Goal: Obtain resource: Download file/media

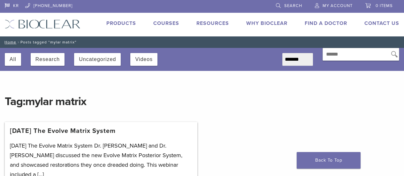
scroll to position [200, 0]
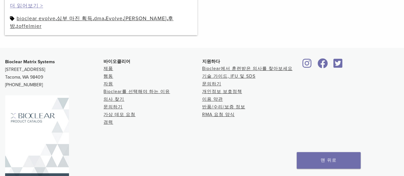
scroll to position [200, 0]
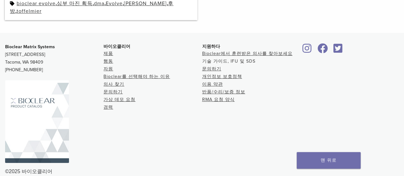
click at [210, 58] on font "기술 가이드, IFU 및 SDS" at bounding box center [228, 60] width 53 height 5
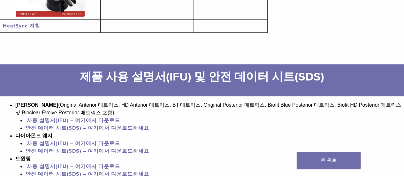
scroll to position [351, 0]
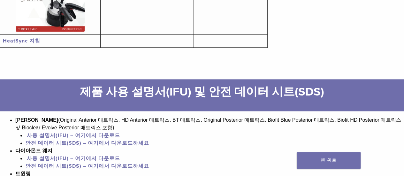
click at [91, 135] on font "사용 설명서(IFU) – 여기에서 다운로드" at bounding box center [73, 135] width 93 height 6
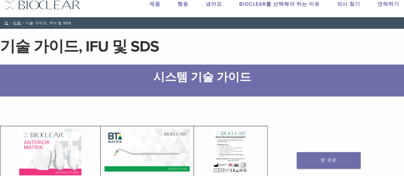
scroll to position [0, 0]
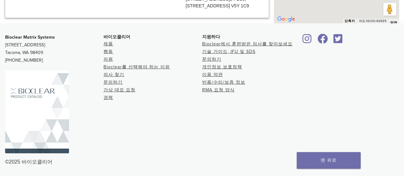
scroll to position [1034, 0]
click at [215, 80] on font "반품/수리/보증 정보" at bounding box center [223, 81] width 43 height 5
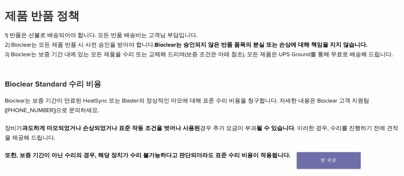
scroll to position [115, 0]
